Goal: Navigation & Orientation: Find specific page/section

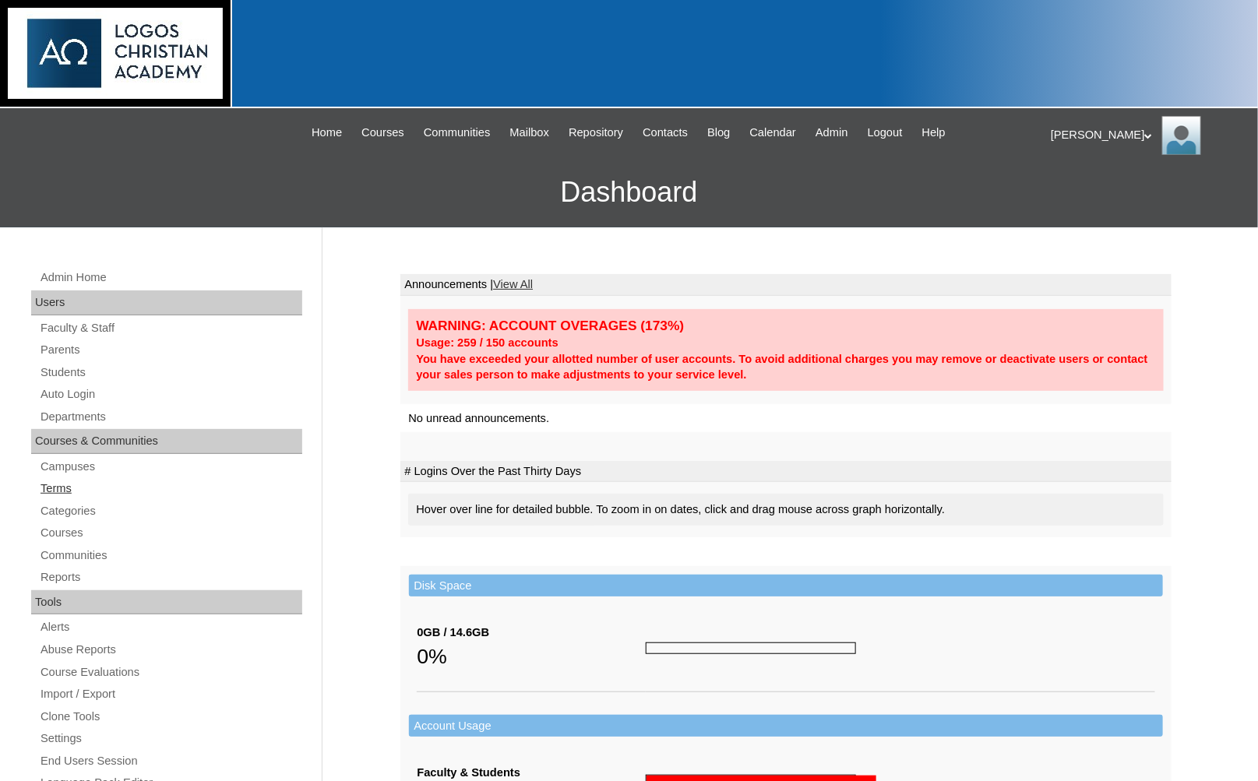
click at [92, 479] on link "Terms" at bounding box center [170, 488] width 263 height 19
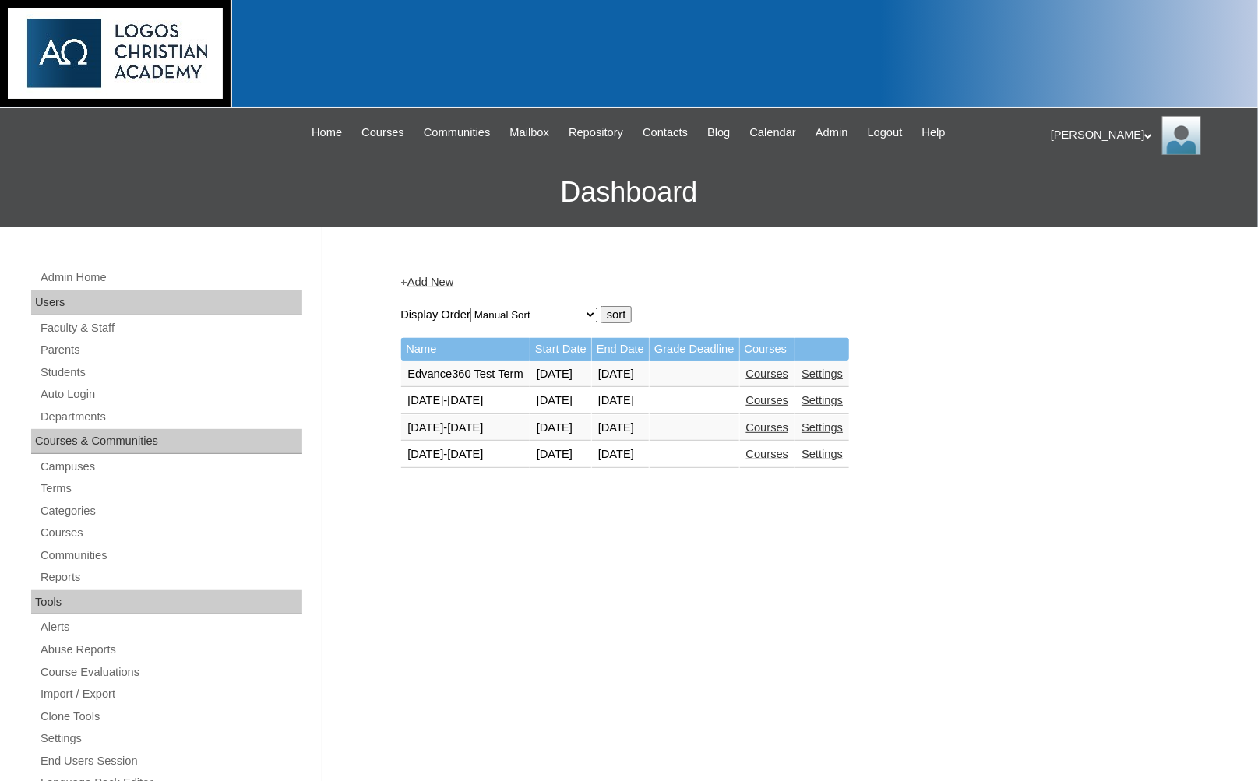
click at [789, 448] on link "Courses" at bounding box center [767, 454] width 43 height 12
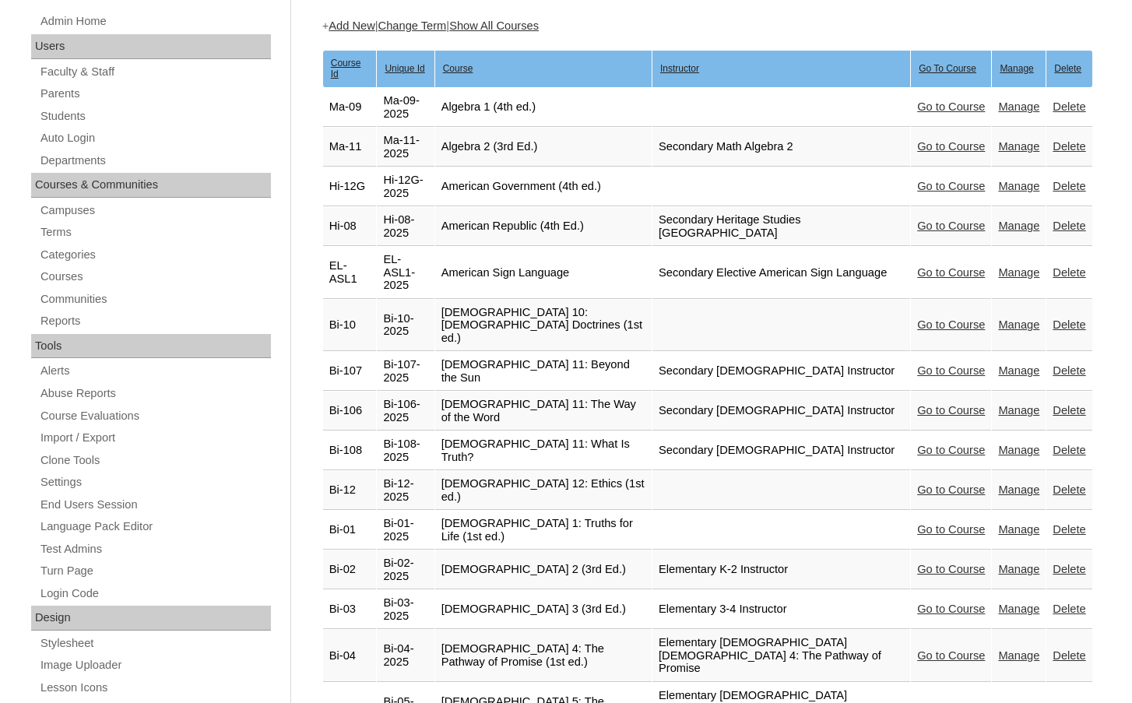
scroll to position [389, 0]
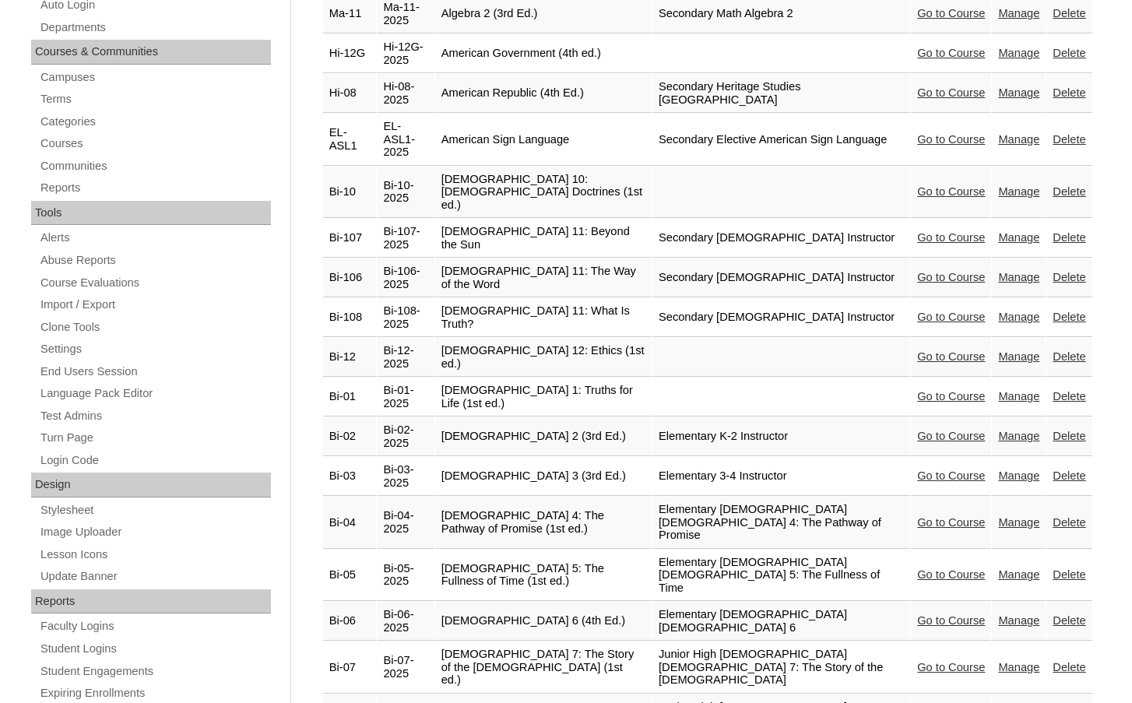
click at [921, 661] on link "Go to Course" at bounding box center [951, 667] width 68 height 12
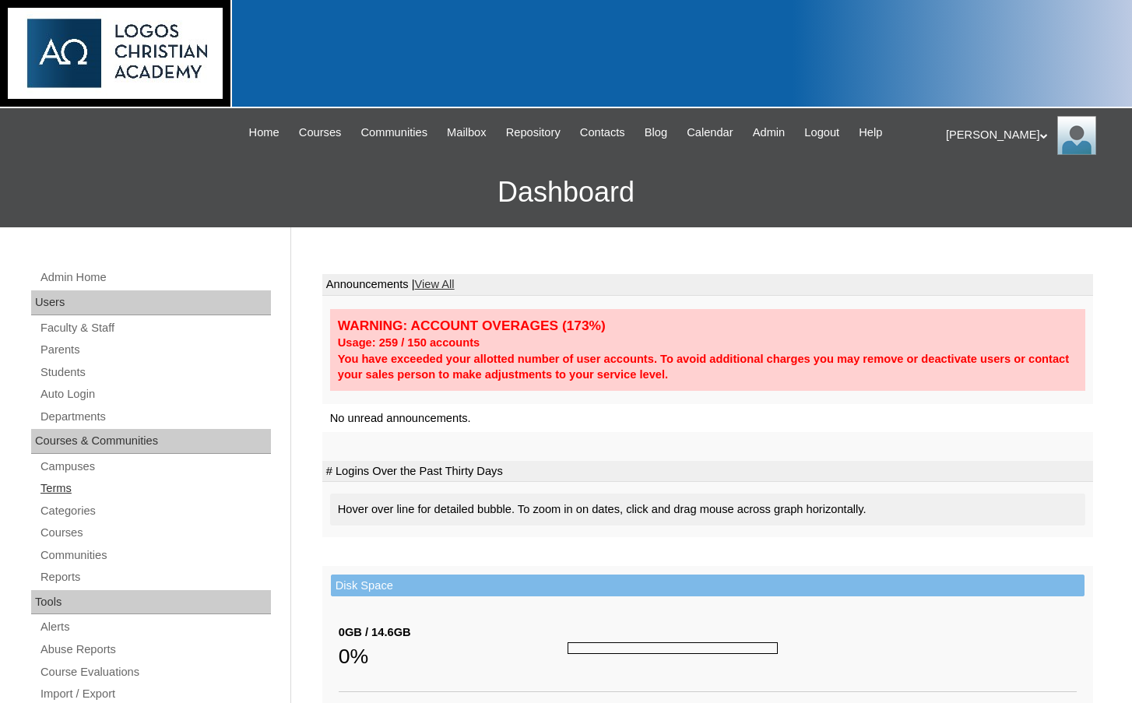
click at [60, 491] on link "Terms" at bounding box center [155, 488] width 232 height 19
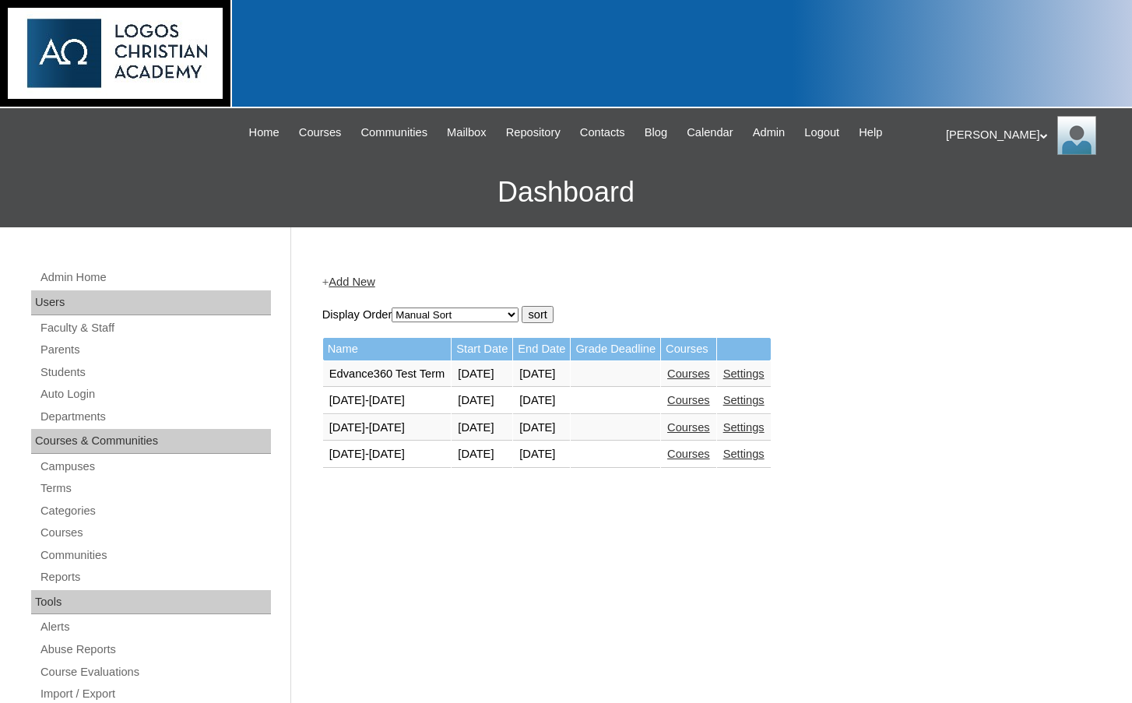
click at [710, 459] on link "Courses" at bounding box center [688, 454] width 43 height 12
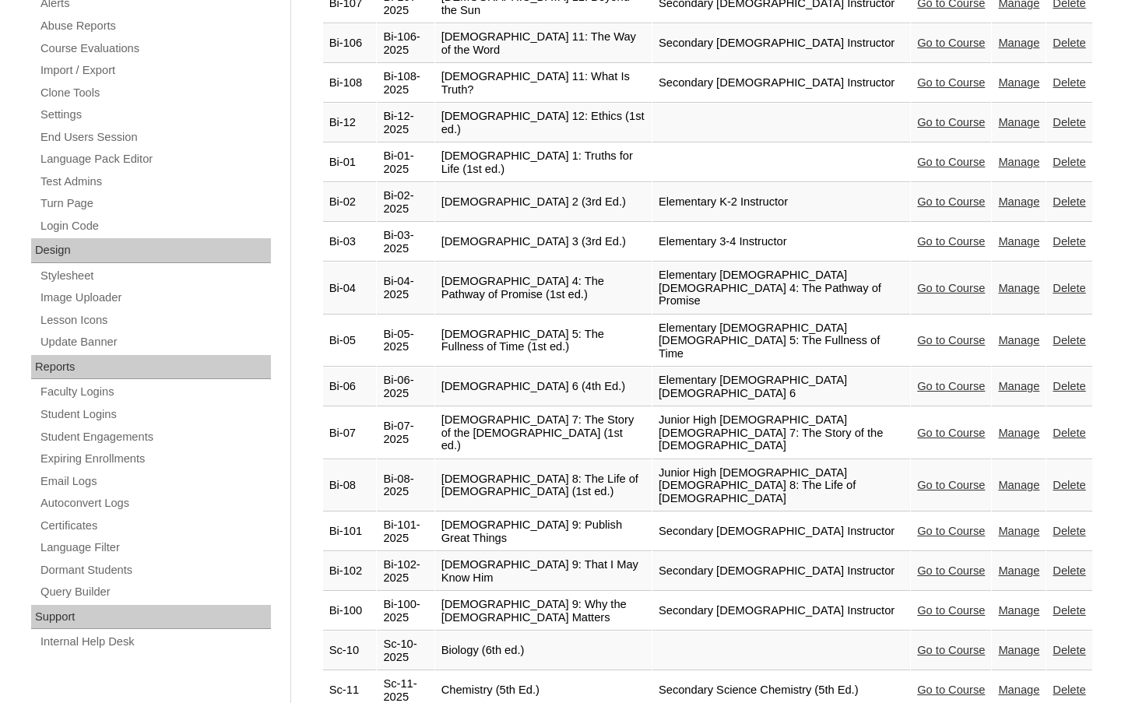
scroll to position [623, 0]
click at [948, 480] on link "Go to Course" at bounding box center [951, 486] width 68 height 12
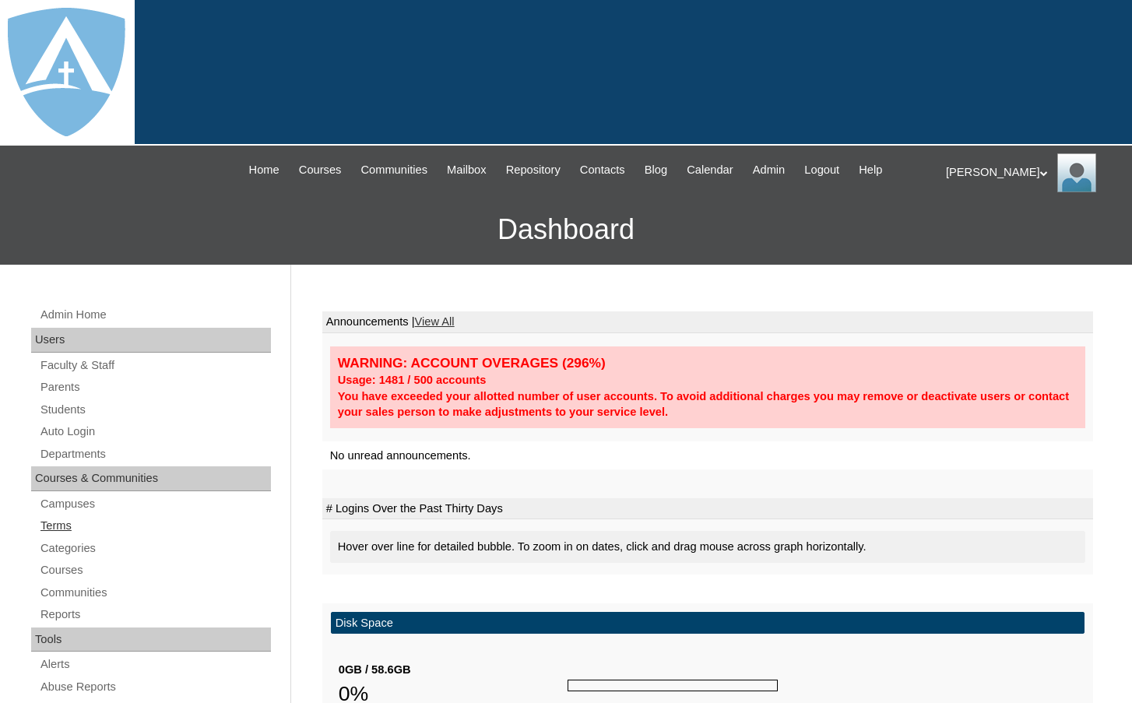
click at [64, 521] on link "Terms" at bounding box center [155, 525] width 232 height 19
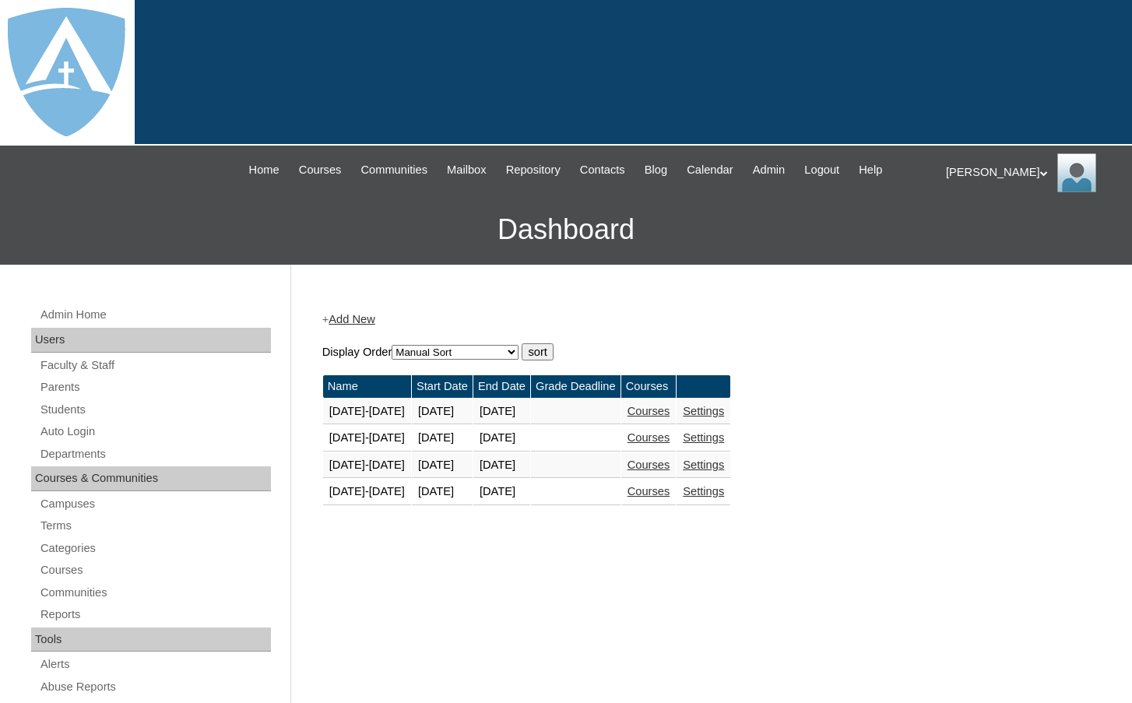
click at [671, 493] on link "Courses" at bounding box center [649, 491] width 43 height 12
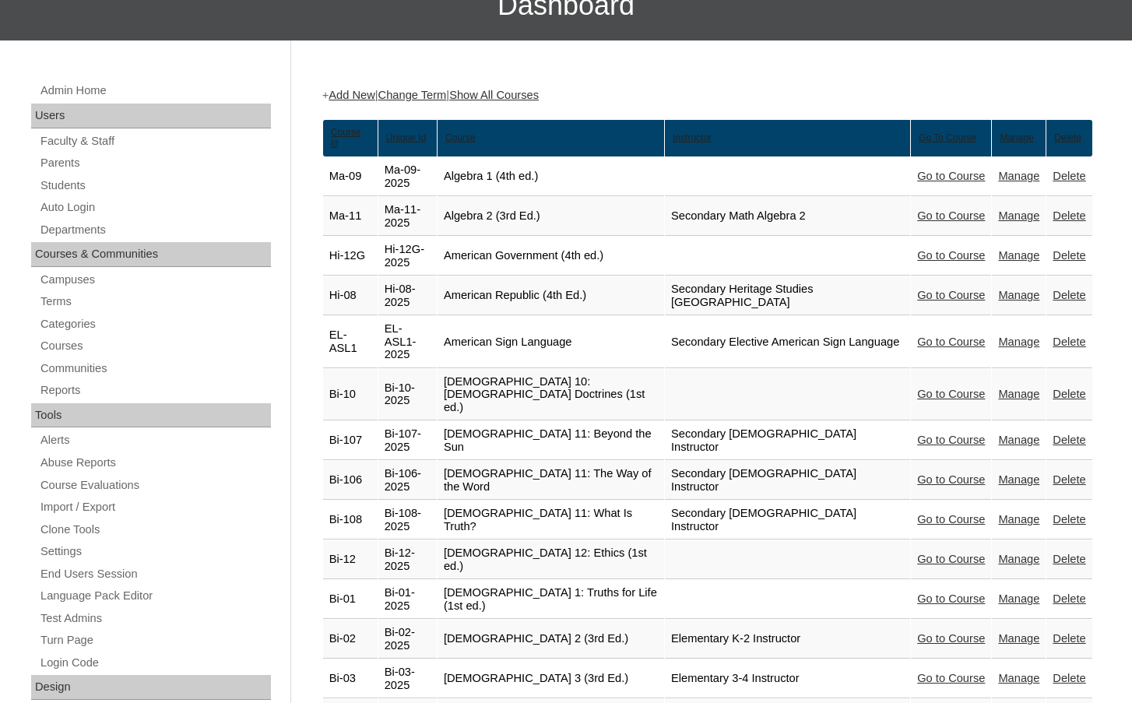
scroll to position [312, 0]
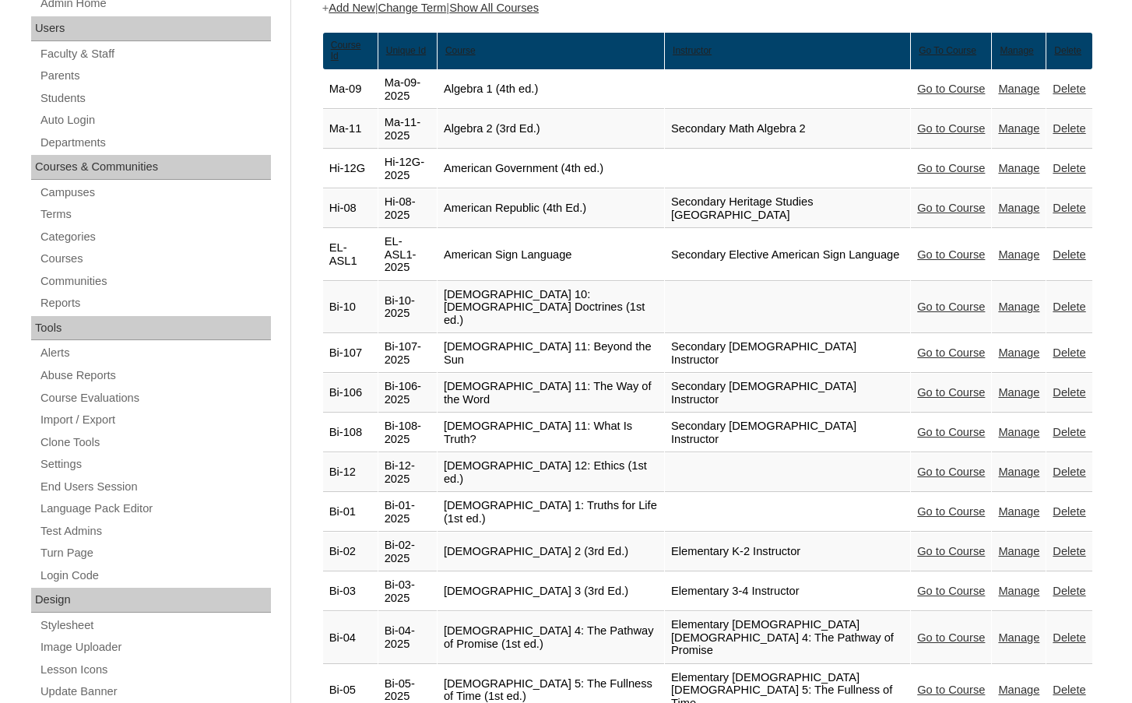
click at [947, 301] on link "Go to Course" at bounding box center [951, 307] width 68 height 12
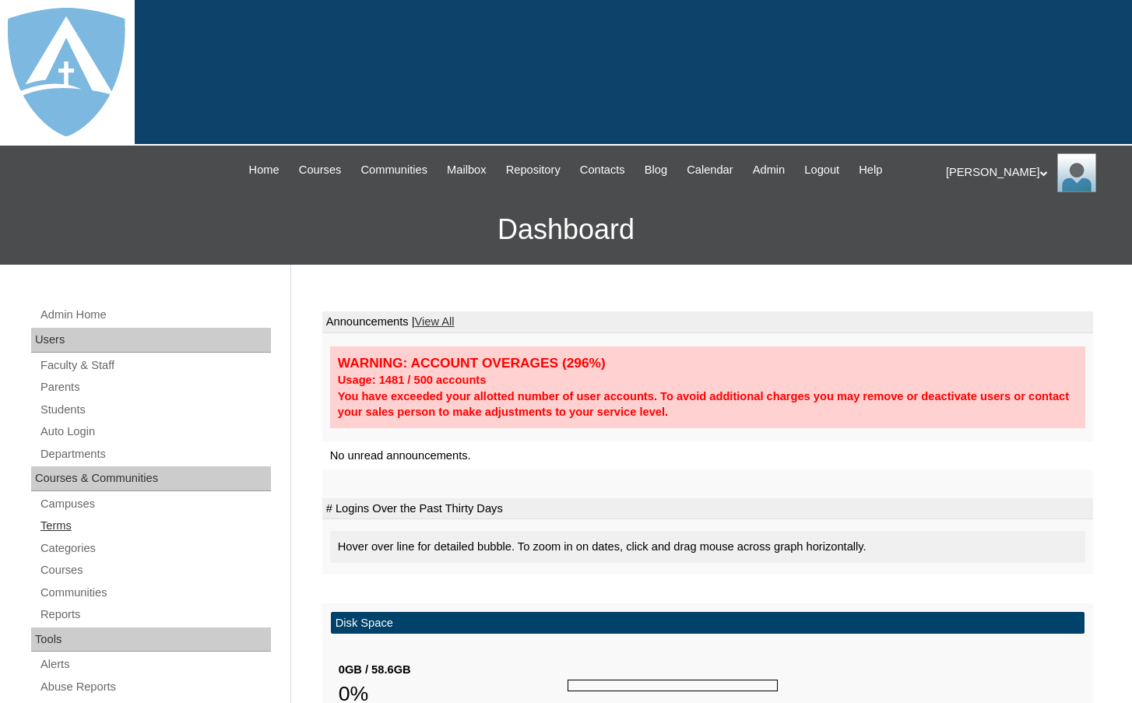
click at [57, 528] on link "Terms" at bounding box center [155, 525] width 232 height 19
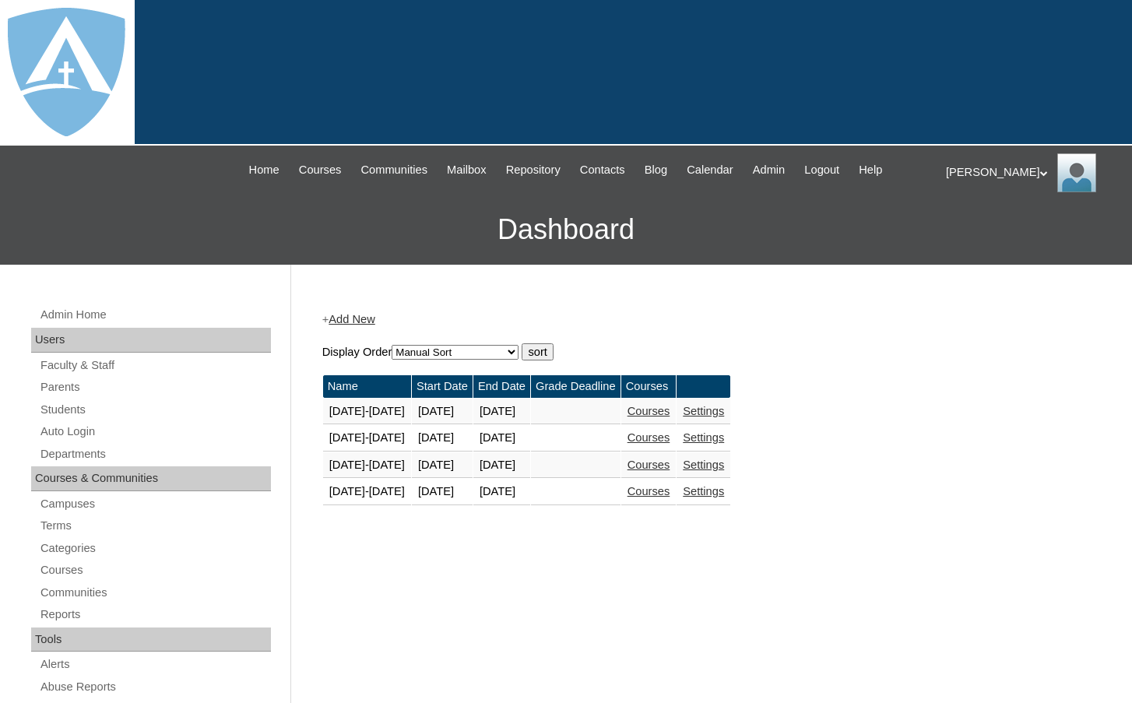
click at [663, 500] on td "Courses" at bounding box center [648, 492] width 55 height 26
click at [666, 493] on link "Courses" at bounding box center [649, 491] width 43 height 12
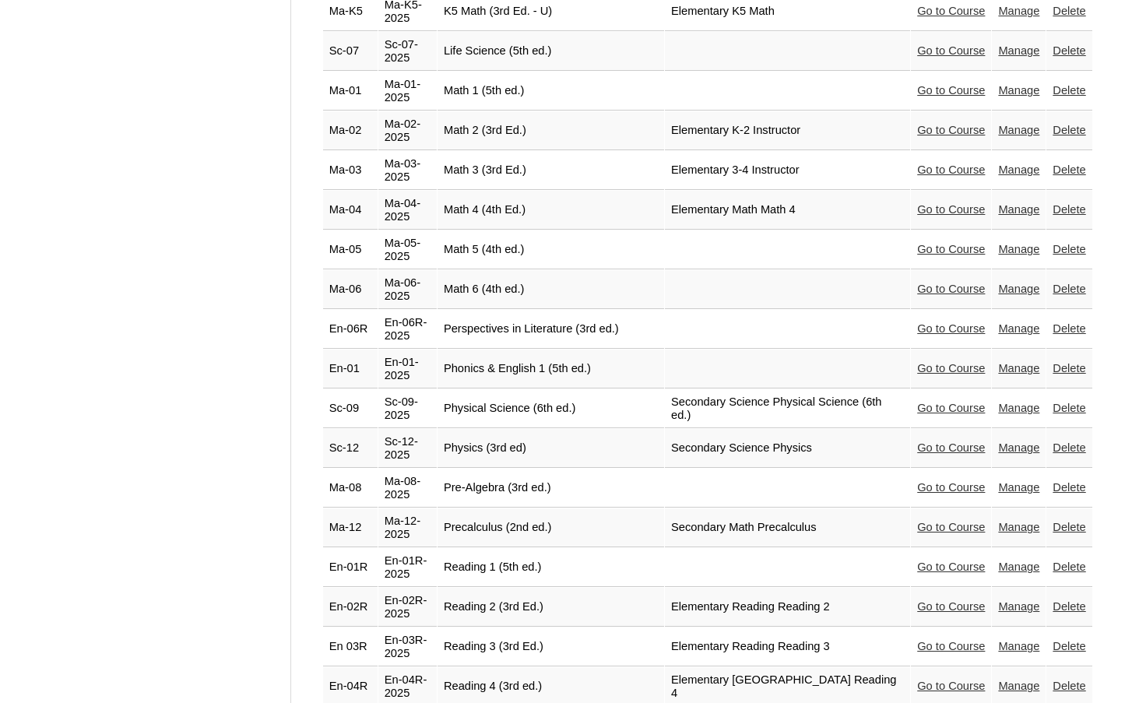
scroll to position [2804, 0]
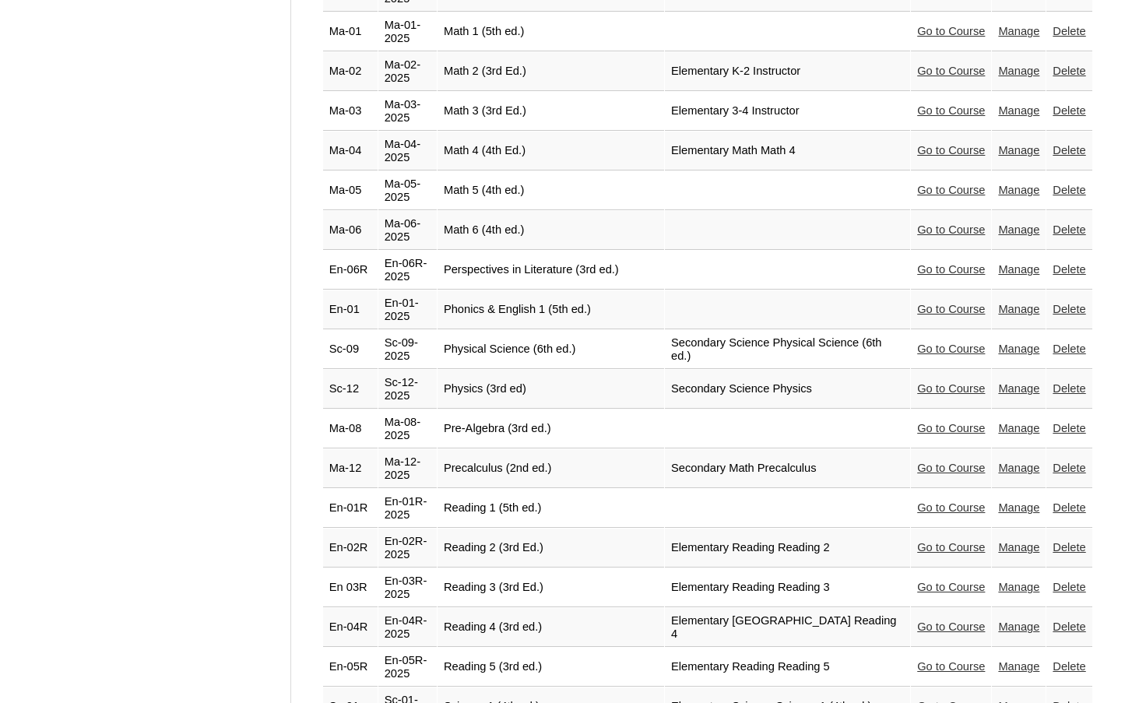
click at [934, 303] on link "Go to Course" at bounding box center [951, 309] width 68 height 12
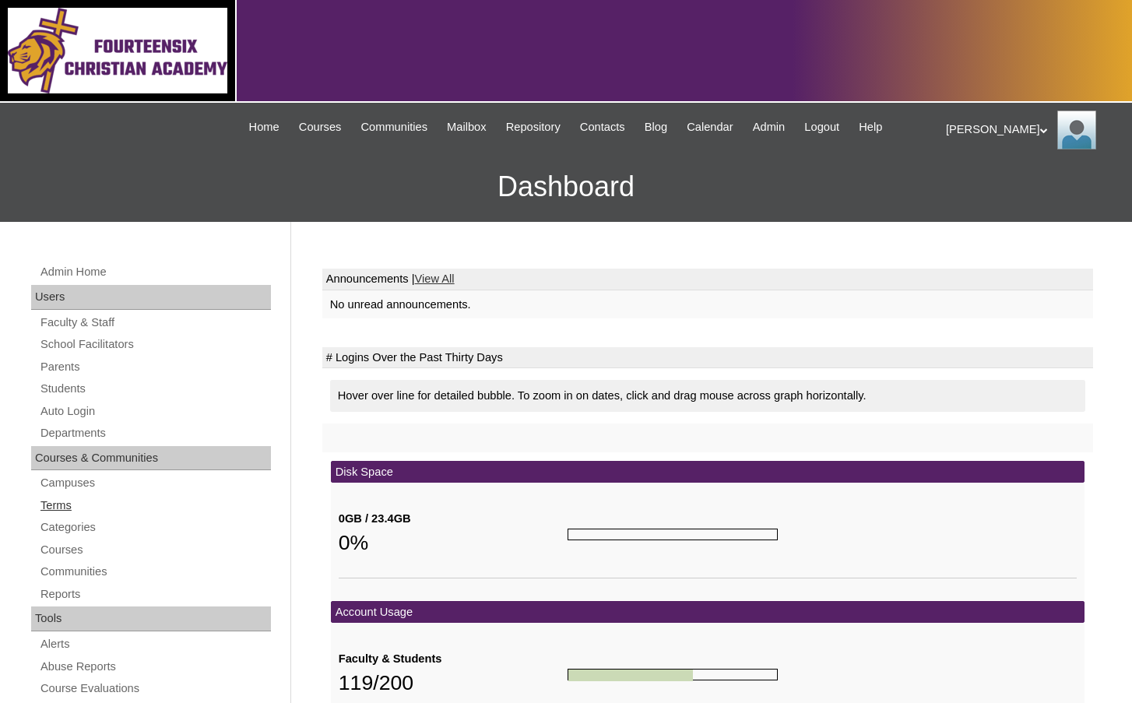
click at [76, 508] on link "Terms" at bounding box center [155, 505] width 232 height 19
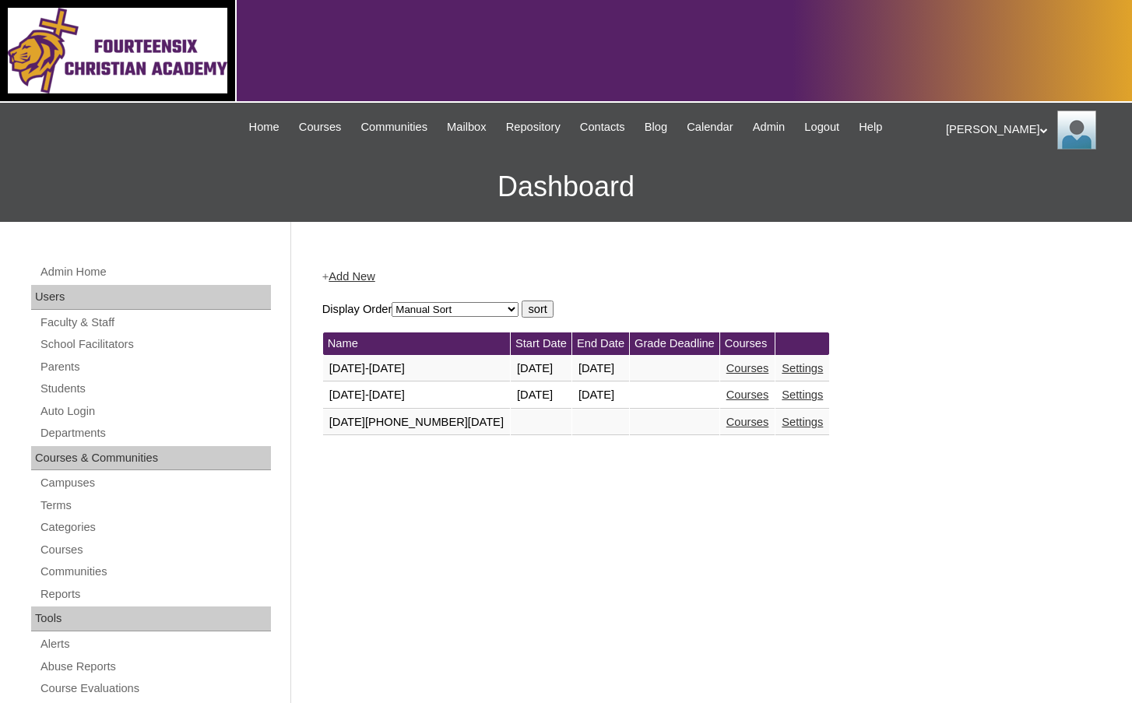
click at [727, 396] on link "Courses" at bounding box center [748, 395] width 43 height 12
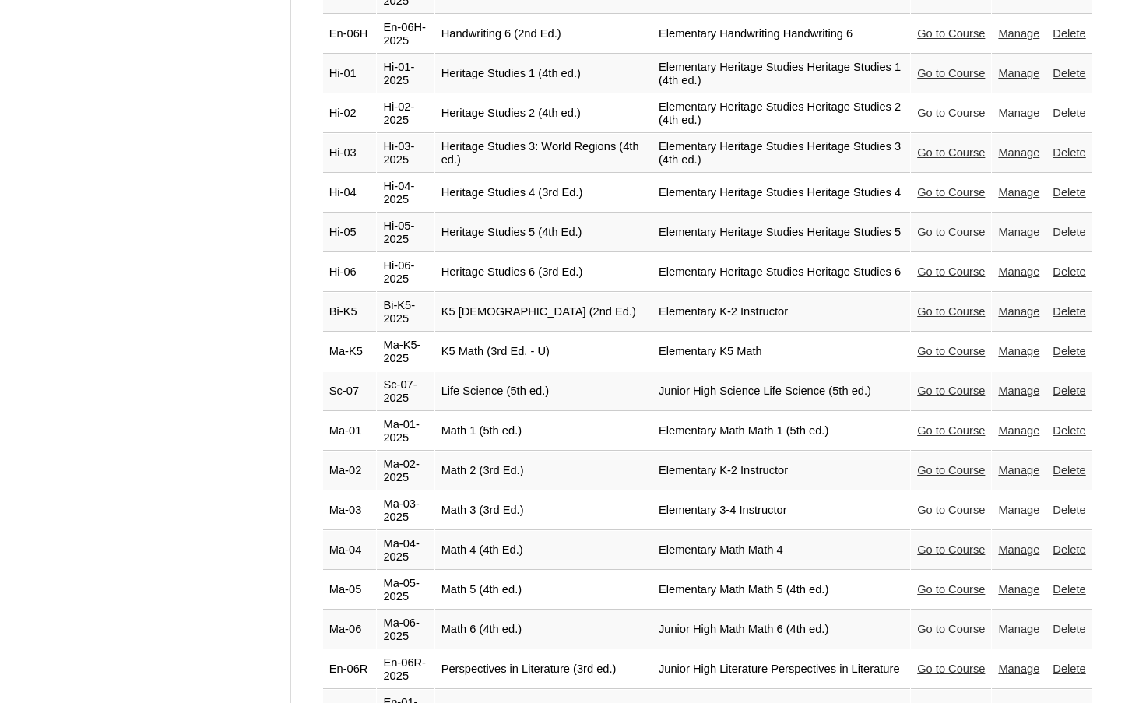
scroll to position [2414, 0]
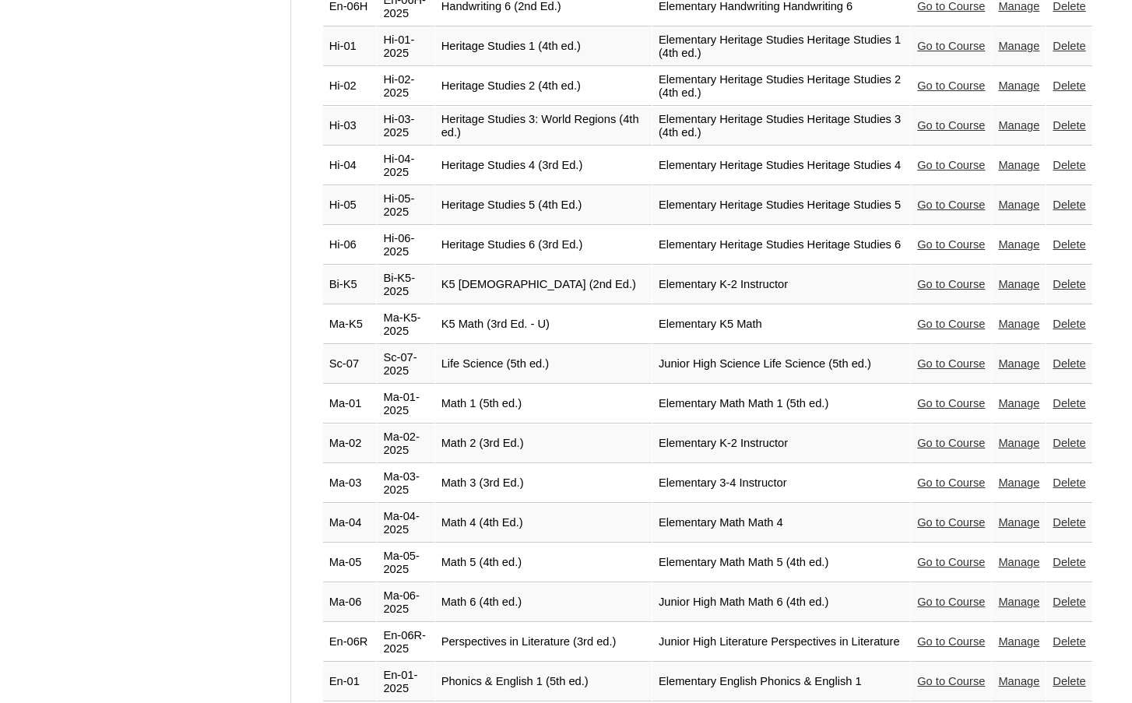
click at [946, 556] on link "Go to Course" at bounding box center [951, 562] width 68 height 12
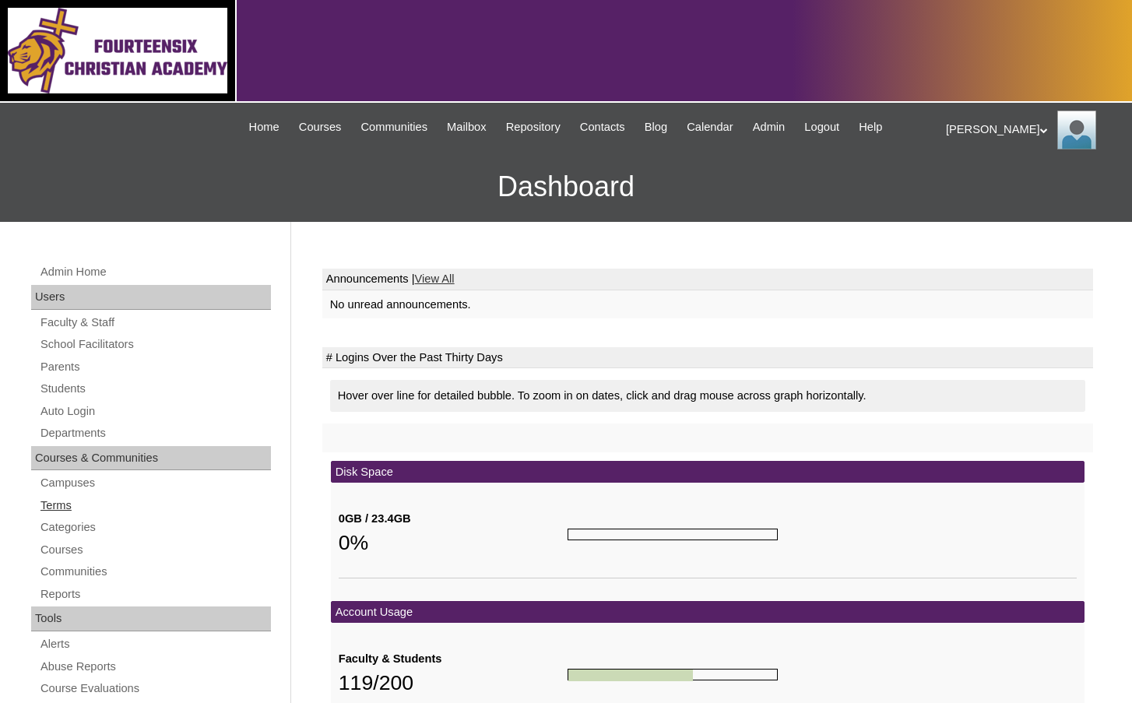
click at [88, 509] on link "Terms" at bounding box center [155, 505] width 232 height 19
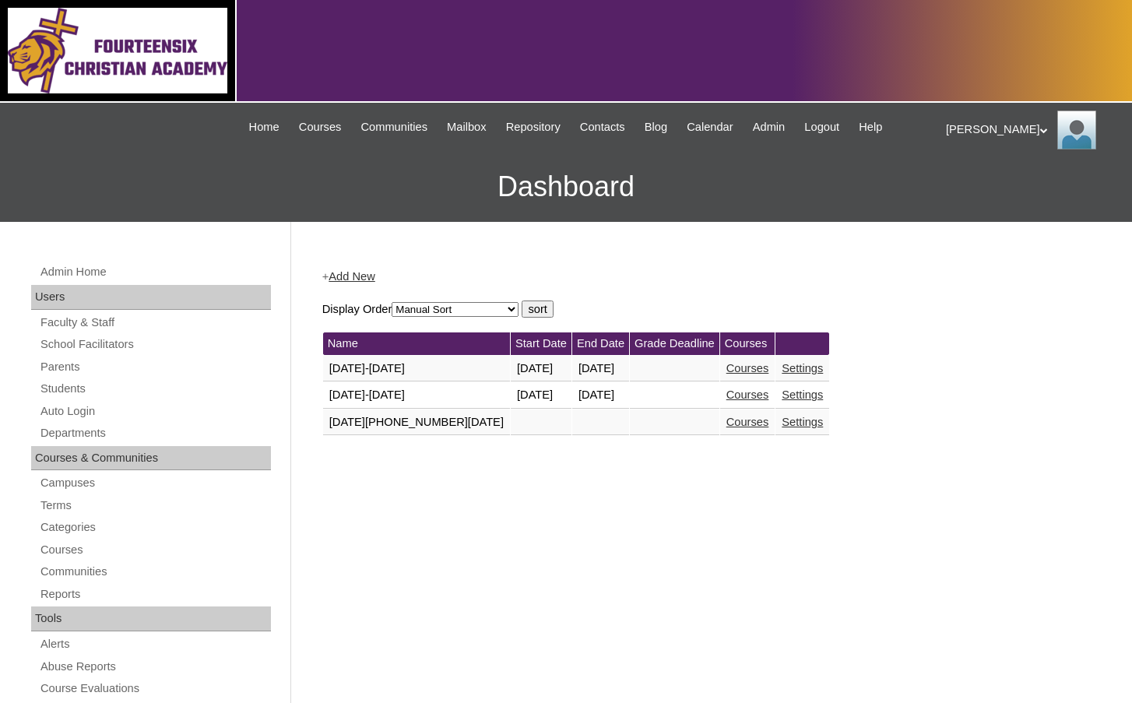
click at [727, 399] on link "Courses" at bounding box center [748, 395] width 43 height 12
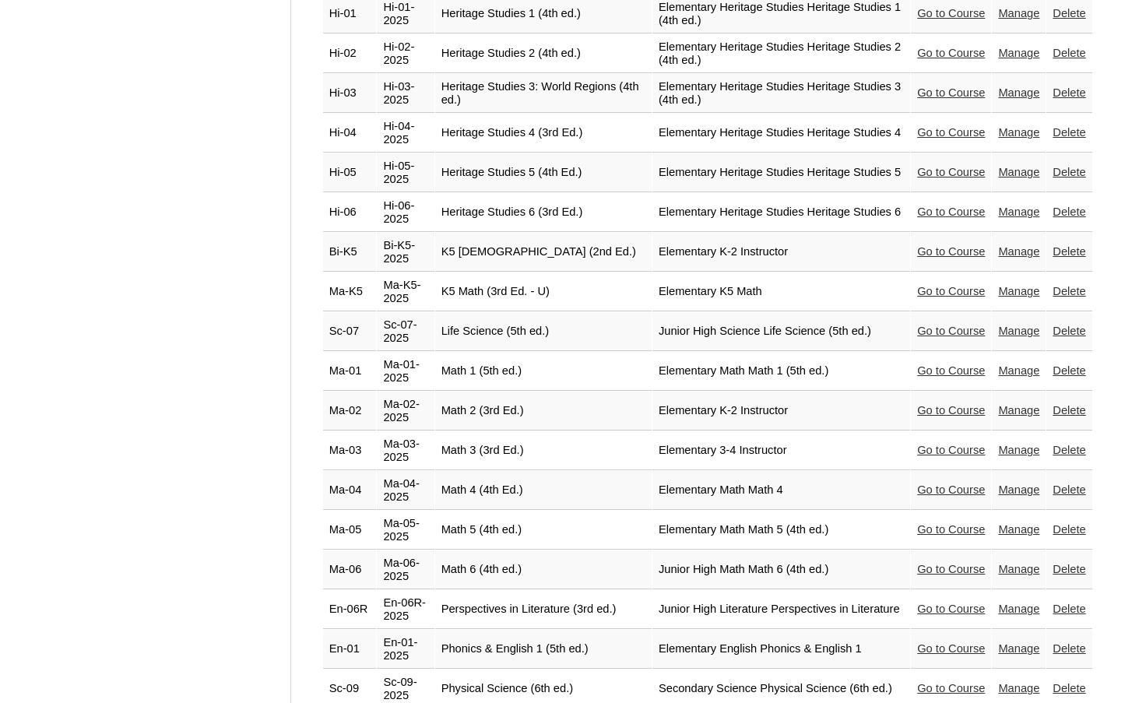
scroll to position [2726, 0]
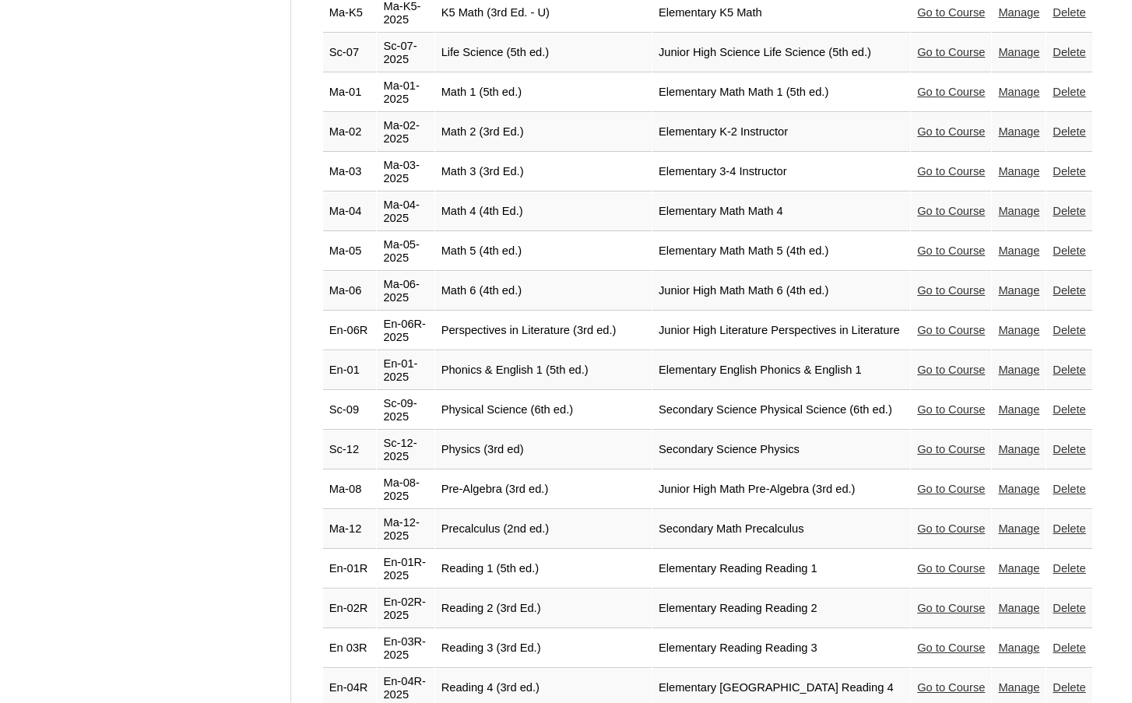
click at [917, 364] on link "Go to Course" at bounding box center [951, 370] width 68 height 12
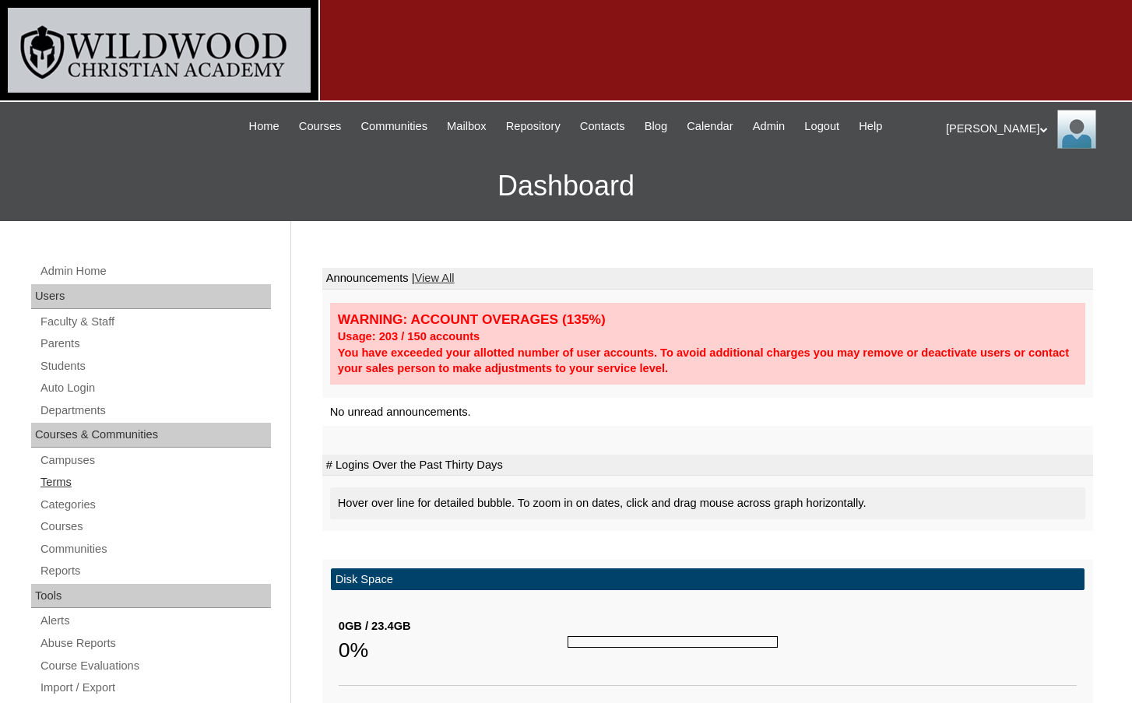
click at [82, 487] on link "Terms" at bounding box center [155, 482] width 232 height 19
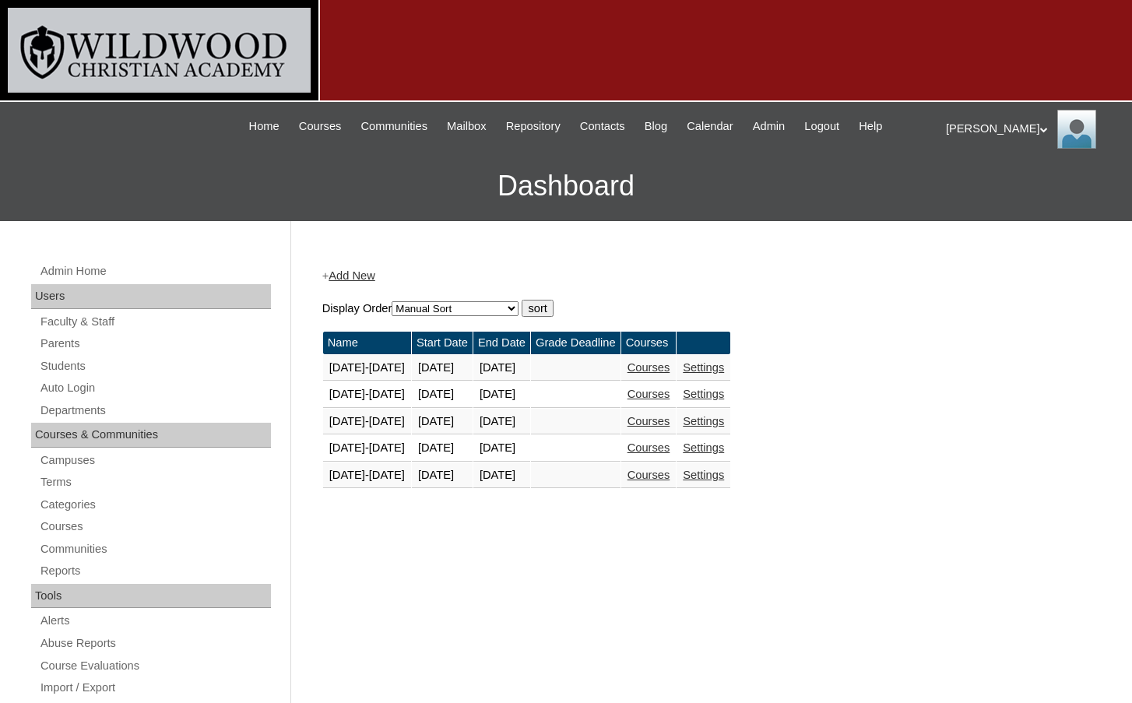
click at [671, 470] on link "Courses" at bounding box center [649, 475] width 43 height 12
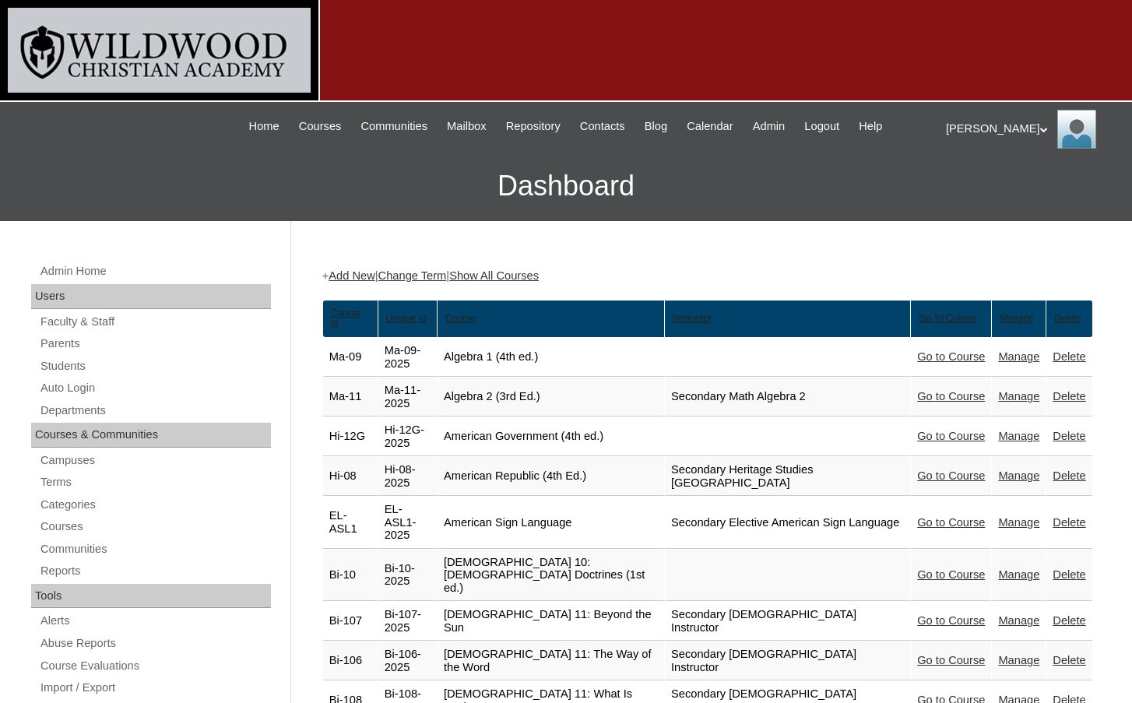
click at [954, 569] on link "Go to Course" at bounding box center [951, 575] width 68 height 12
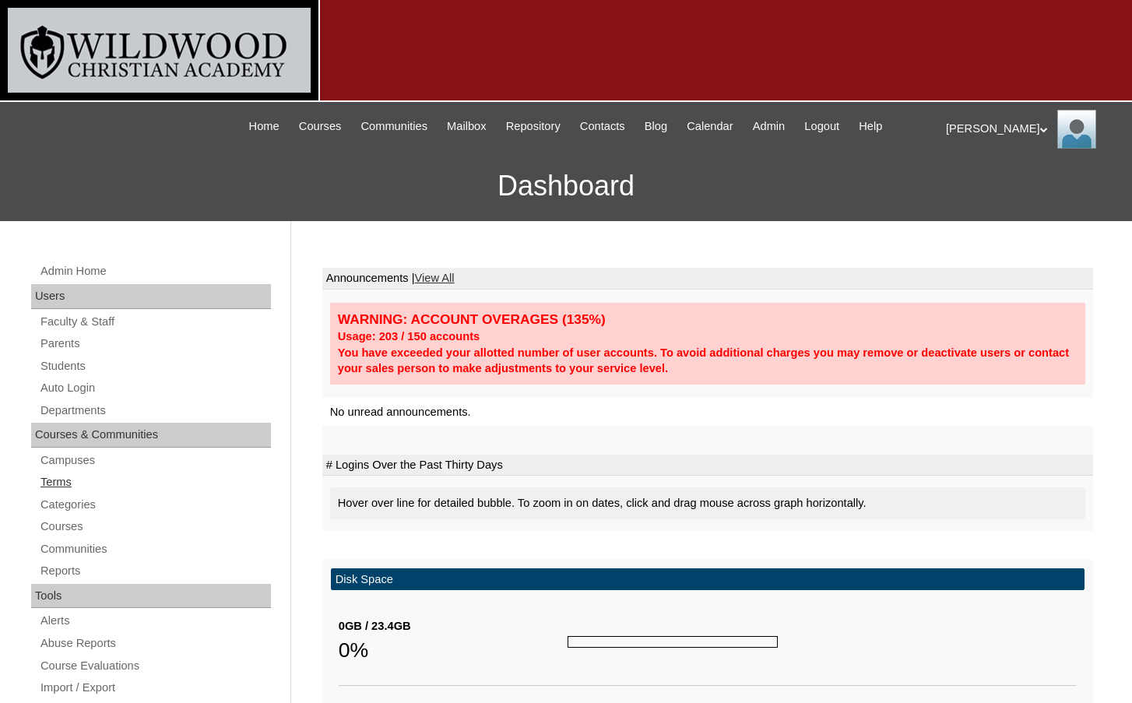
click at [68, 488] on link "Terms" at bounding box center [155, 482] width 232 height 19
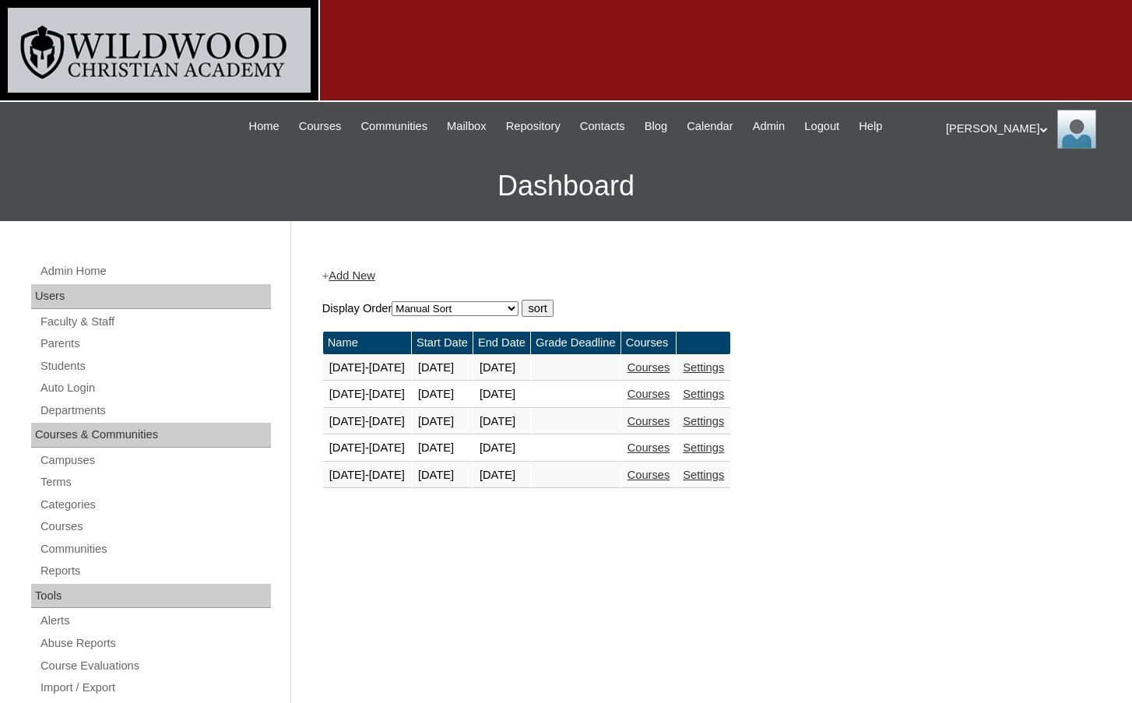
click at [671, 480] on link "Courses" at bounding box center [649, 475] width 43 height 12
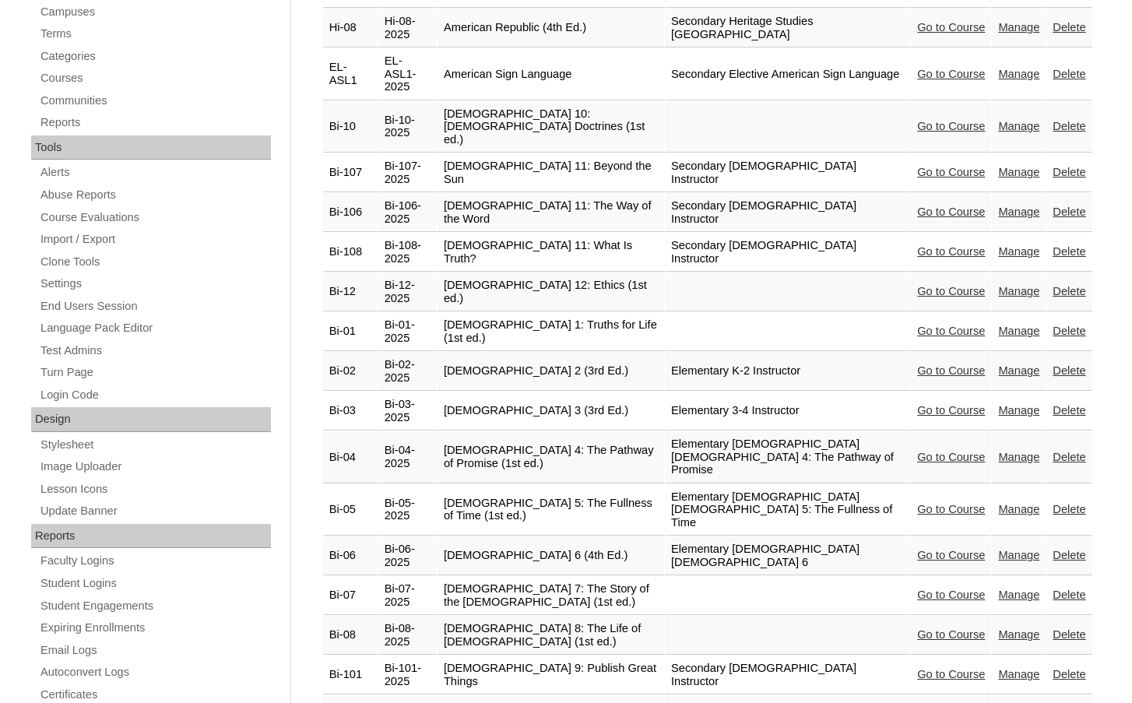
scroll to position [467, 0]
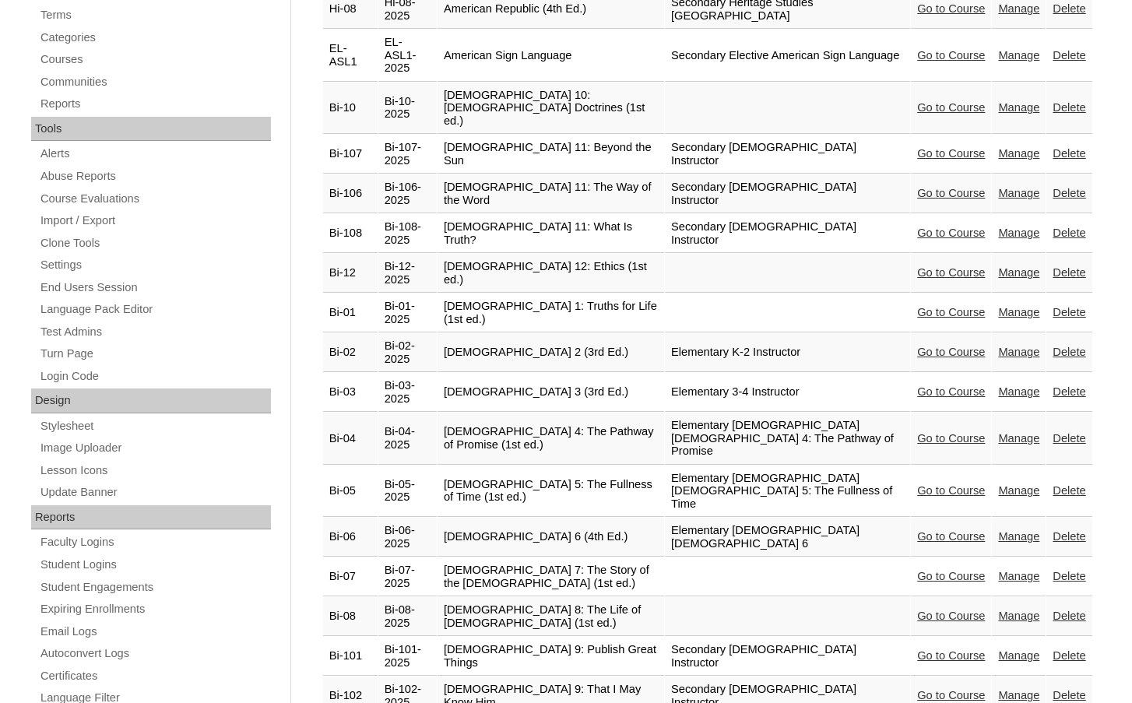
click at [931, 610] on link "Go to Course" at bounding box center [951, 616] width 68 height 12
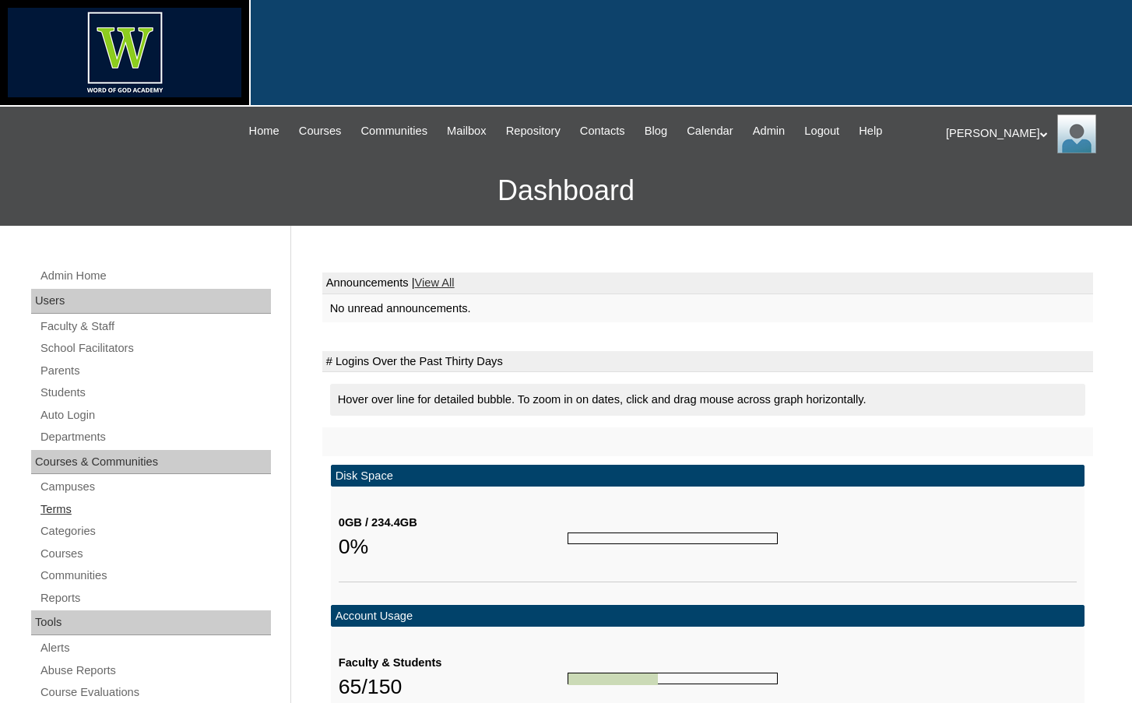
click at [73, 512] on link "Terms" at bounding box center [155, 509] width 232 height 19
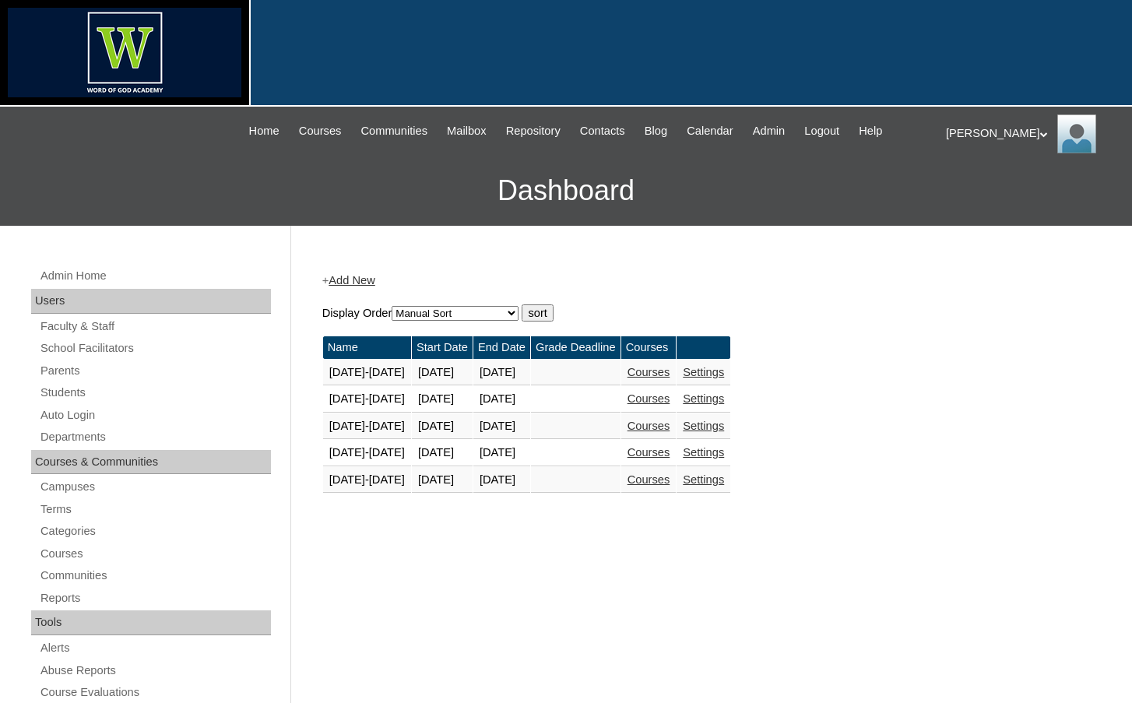
click at [650, 481] on link "Courses" at bounding box center [649, 480] width 43 height 12
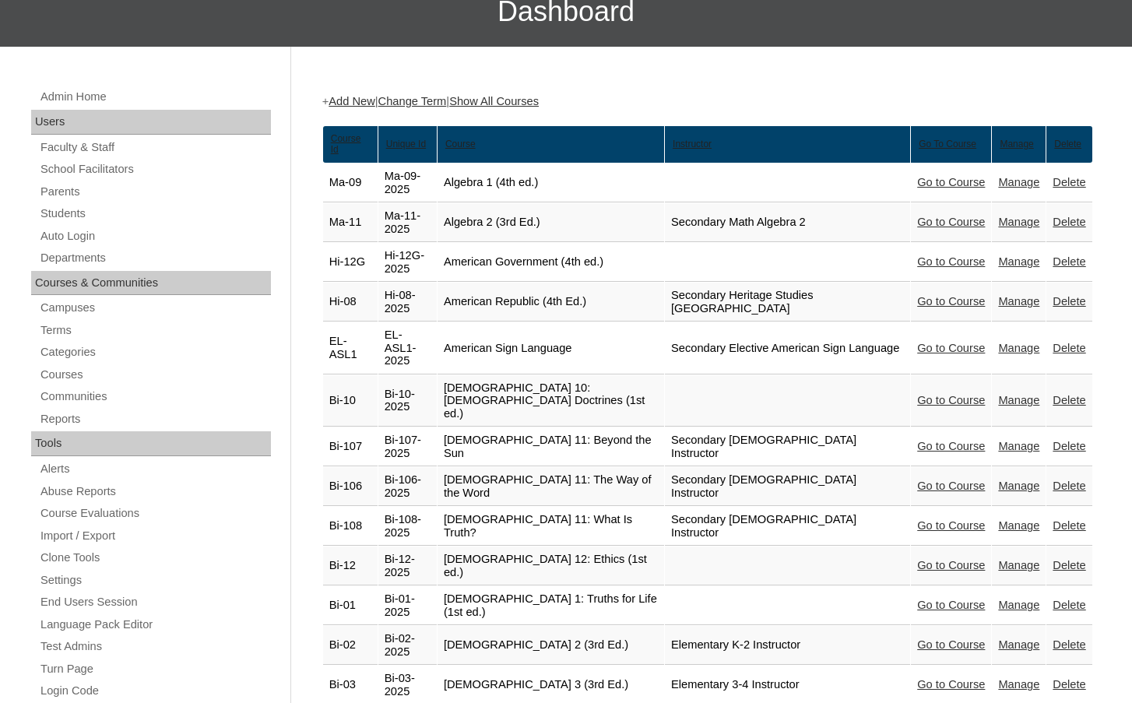
scroll to position [389, 0]
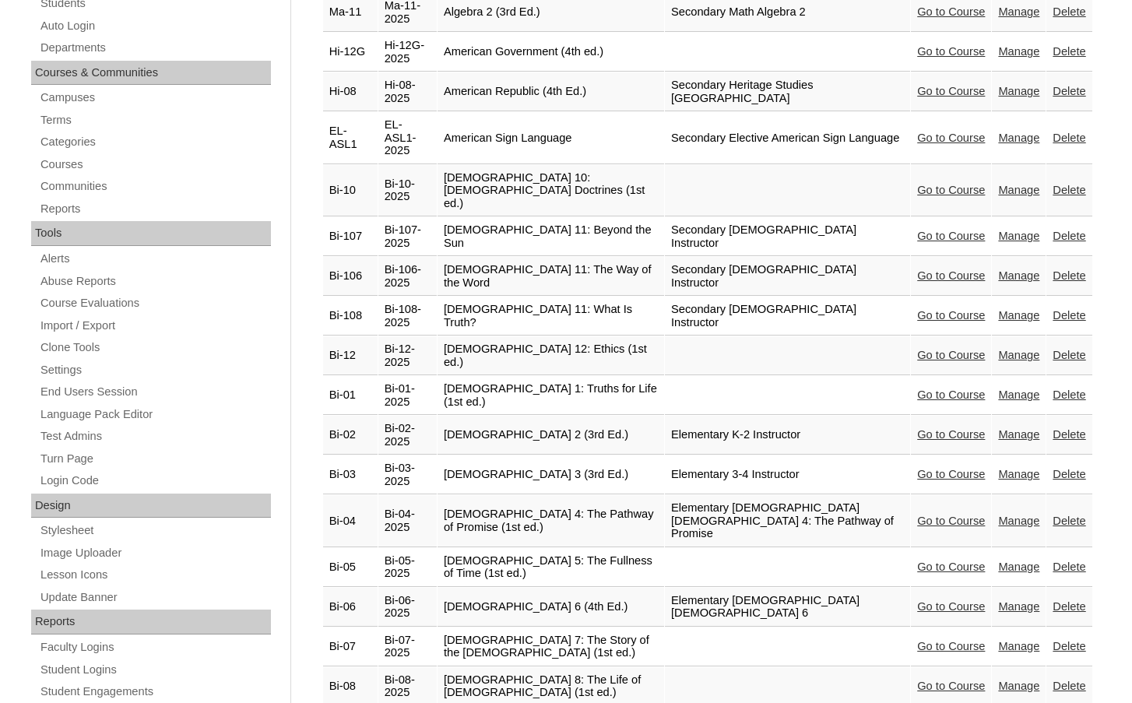
click at [921, 640] on link "Go to Course" at bounding box center [951, 646] width 68 height 12
